Goal: Task Accomplishment & Management: Manage account settings

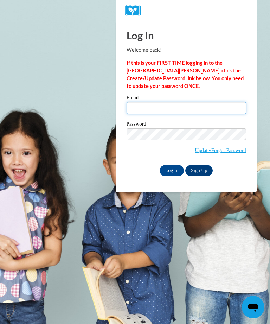
click at [183, 106] on input "Email" at bounding box center [185, 108] width 119 height 12
type input "[EMAIL_ADDRESS][DOMAIN_NAME]"
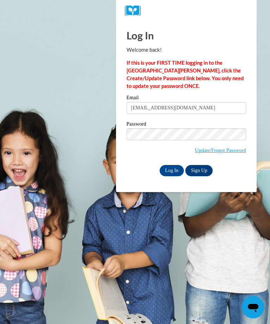
click at [171, 170] on input "Log In" at bounding box center [172, 170] width 25 height 11
click at [173, 170] on input "Log In" at bounding box center [172, 170] width 25 height 11
click at [231, 152] on link "Update/Forgot Password" at bounding box center [220, 150] width 51 height 6
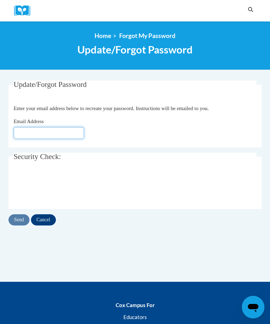
click at [65, 127] on input "Email Address" at bounding box center [49, 133] width 70 height 12
type input "[EMAIL_ADDRESS][DOMAIN_NAME]"
click at [18, 217] on input "Send" at bounding box center [18, 219] width 21 height 11
